Goal: Task Accomplishment & Management: Use online tool/utility

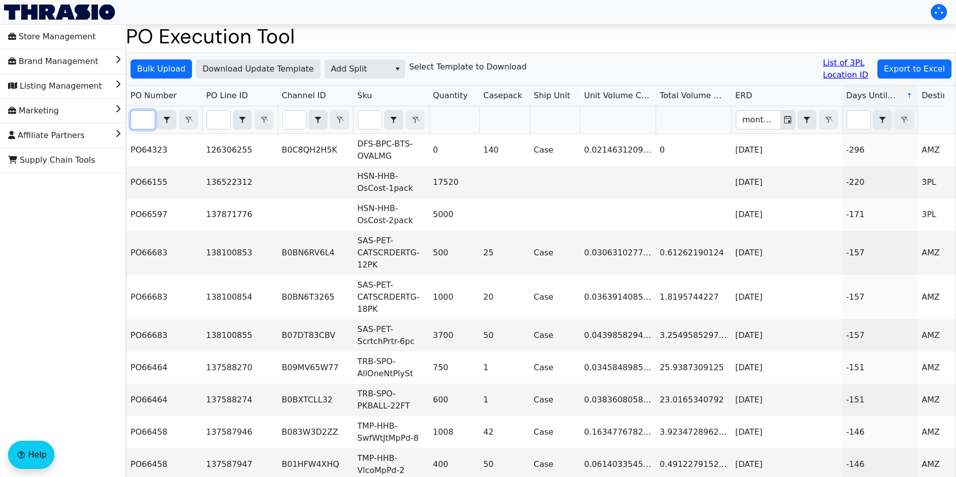
click at [145, 123] on input "Filter" at bounding box center [143, 120] width 24 height 18
paste input "PO66741"
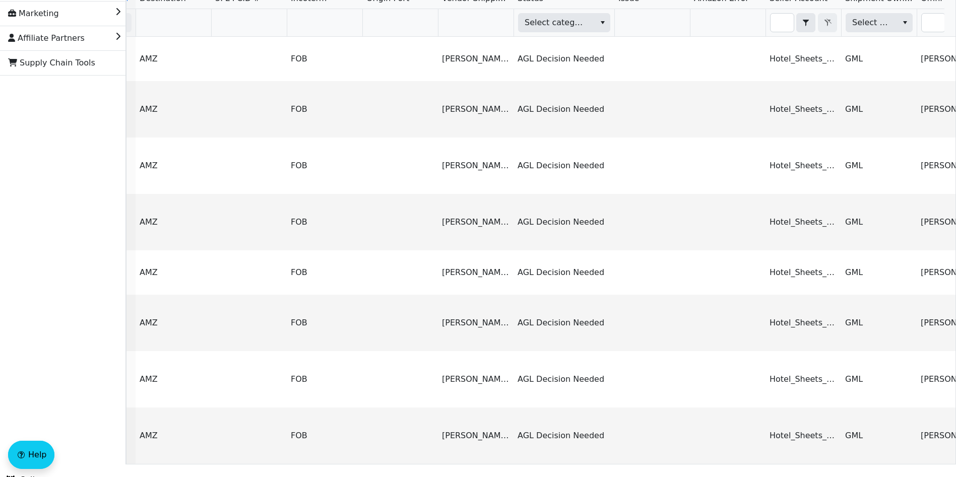
scroll to position [0, 904]
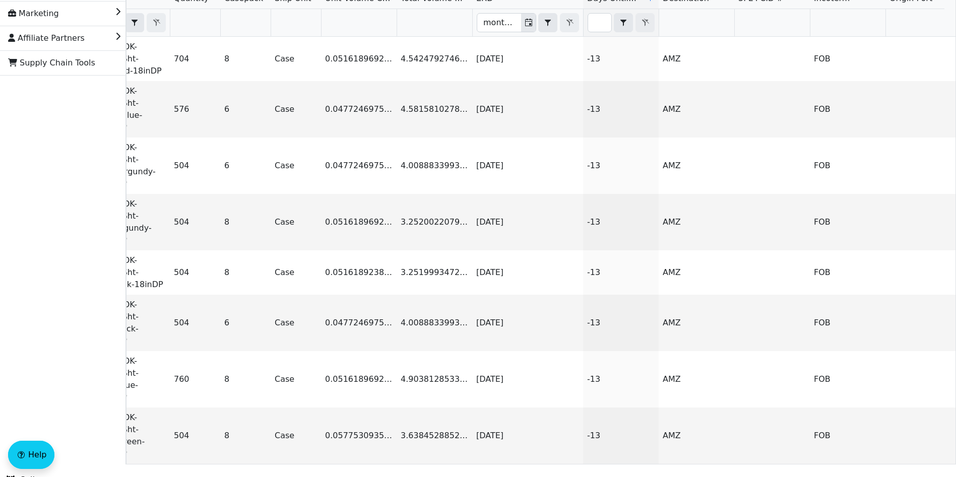
type input "PO66741"
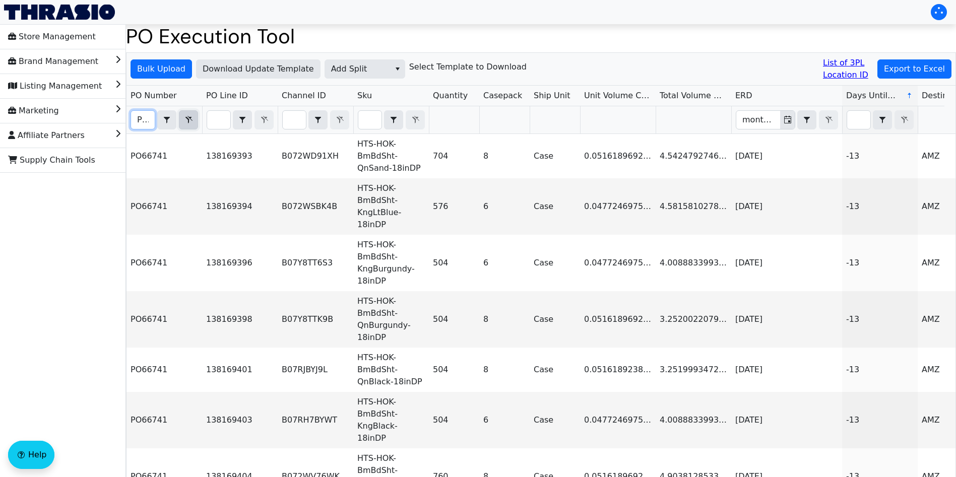
click at [189, 118] on icon "Filter" at bounding box center [188, 120] width 12 height 8
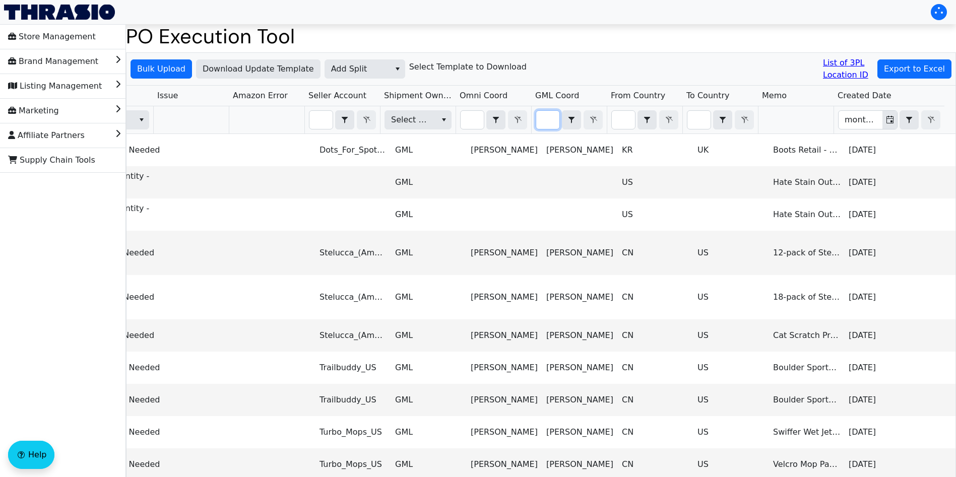
click at [543, 117] on input "Filter" at bounding box center [547, 120] width 23 height 18
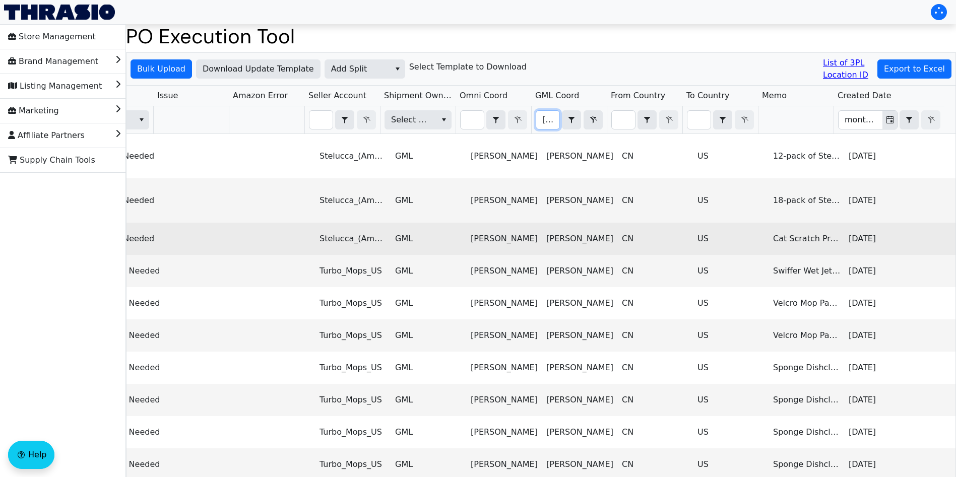
scroll to position [0, 13]
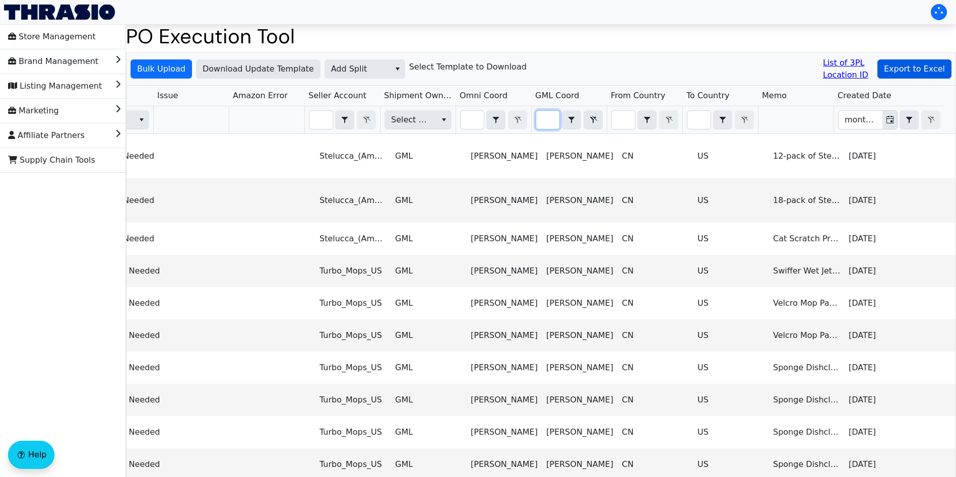
type input "regina"
click at [910, 65] on span "Export to Excel" at bounding box center [914, 69] width 61 height 12
click at [360, 73] on span "Add Split" at bounding box center [357, 69] width 53 height 12
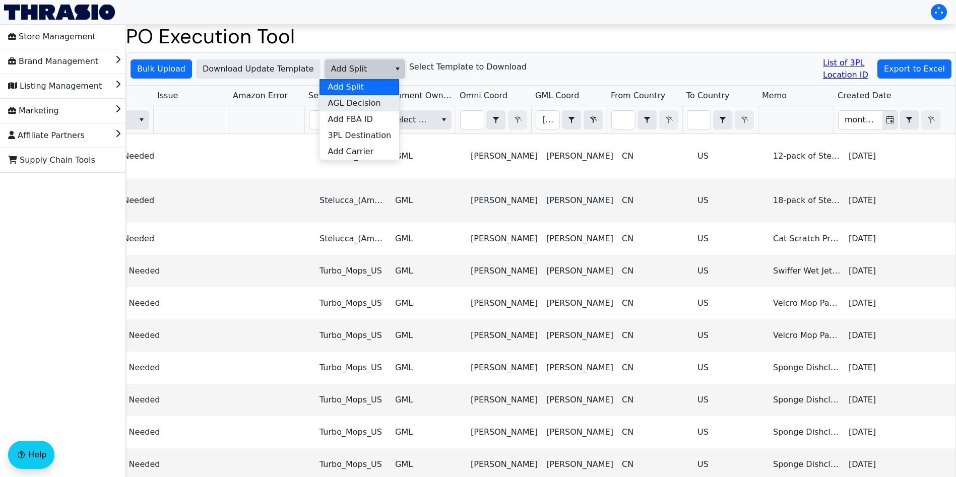
click at [368, 102] on span "AGL Decision" at bounding box center [354, 103] width 53 height 12
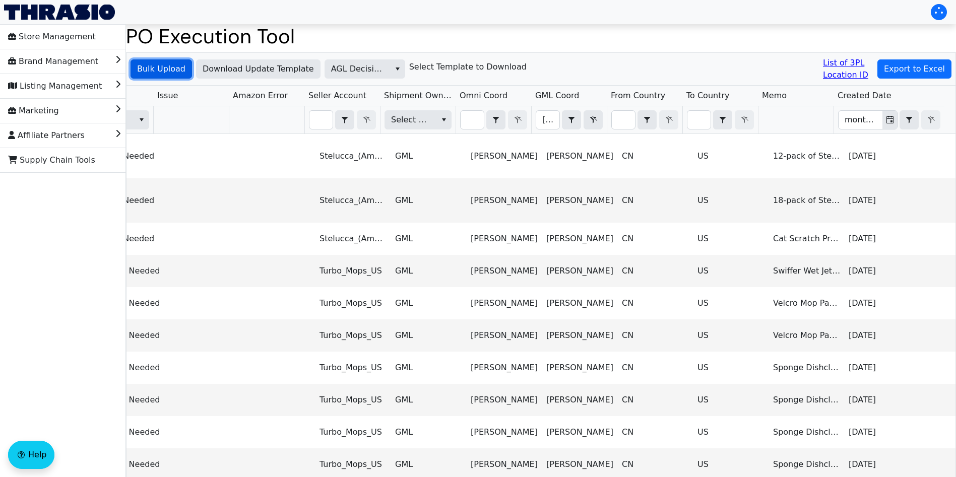
click at [163, 74] on span "Bulk Upload" at bounding box center [161, 69] width 48 height 12
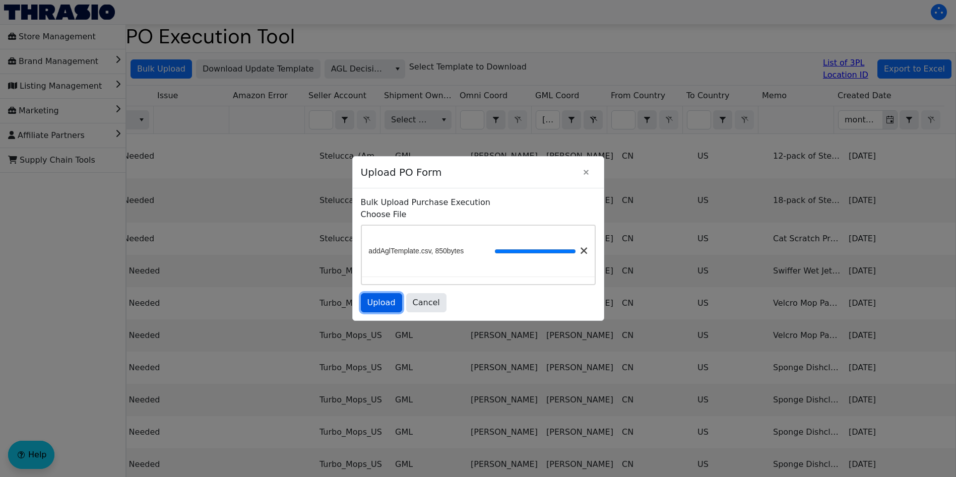
click at [386, 303] on span "Upload" at bounding box center [381, 303] width 28 height 12
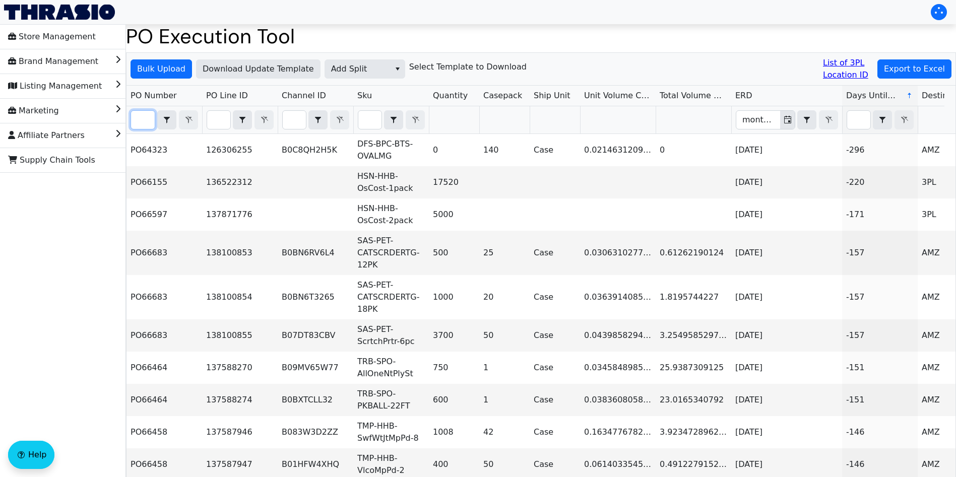
click at [140, 117] on input "Filter" at bounding box center [143, 120] width 24 height 18
paste input "PO66936"
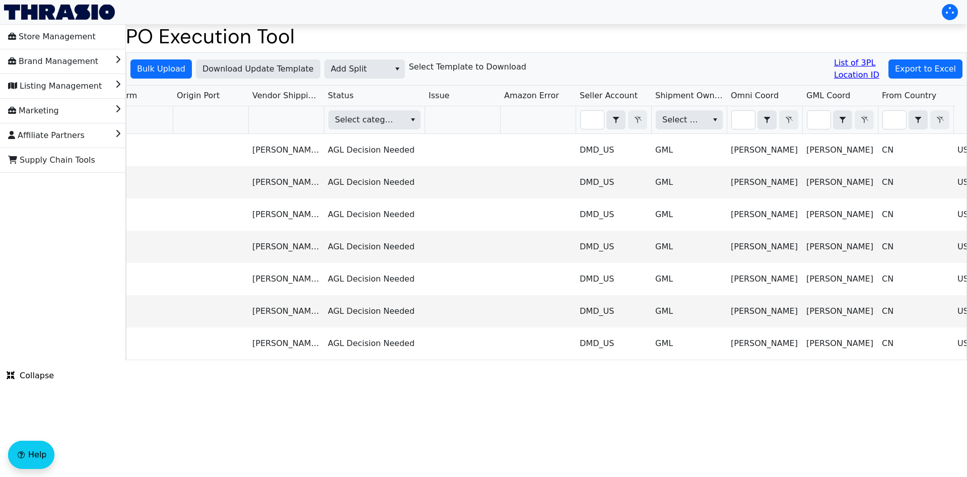
scroll to position [0, 944]
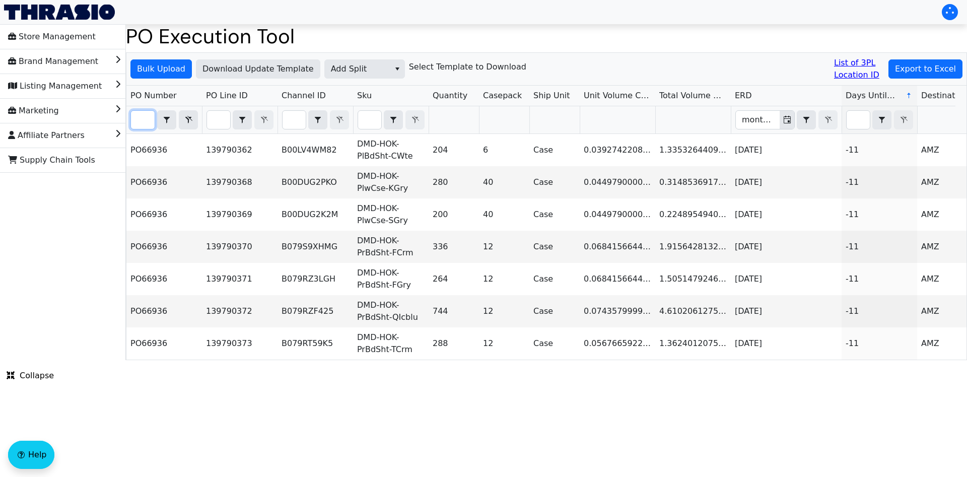
type input "PO66936"
click at [358, 72] on span "Add Split" at bounding box center [357, 69] width 53 height 12
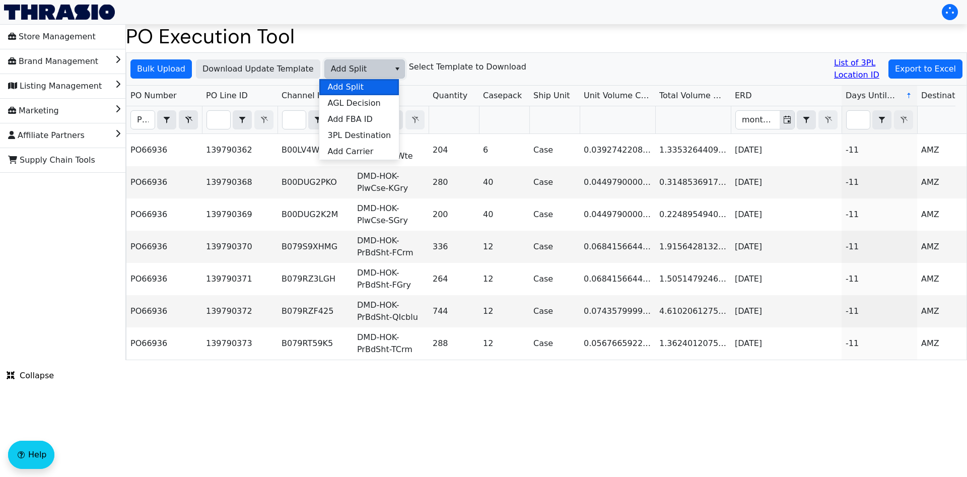
click at [355, 90] on span "Add Split" at bounding box center [346, 87] width 36 height 12
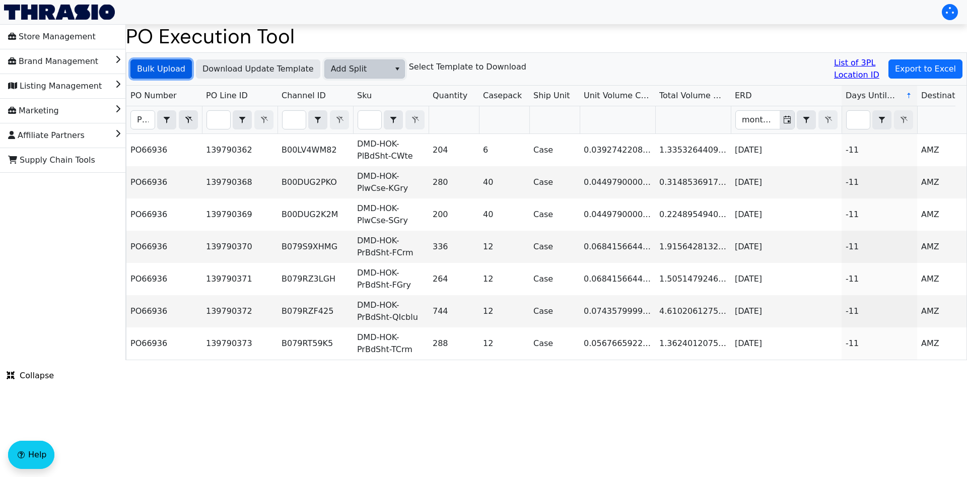
click at [163, 69] on span "Bulk Upload" at bounding box center [161, 69] width 48 height 12
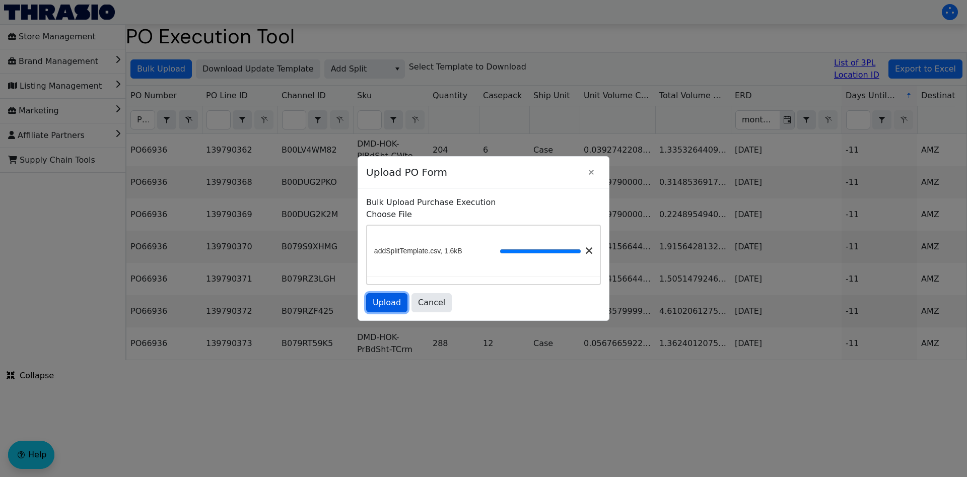
click at [395, 305] on span "Upload" at bounding box center [387, 303] width 28 height 12
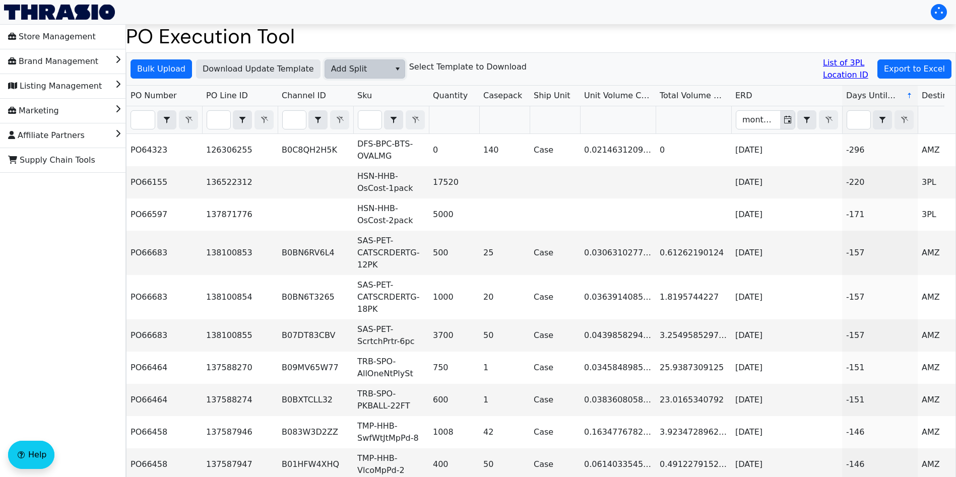
click at [374, 74] on span "Add Split" at bounding box center [357, 69] width 53 height 12
click at [360, 156] on span "Add Carrier" at bounding box center [351, 152] width 46 height 12
click at [253, 67] on span "Download Update Template" at bounding box center [258, 69] width 111 height 12
